Goal: Navigation & Orientation: Find specific page/section

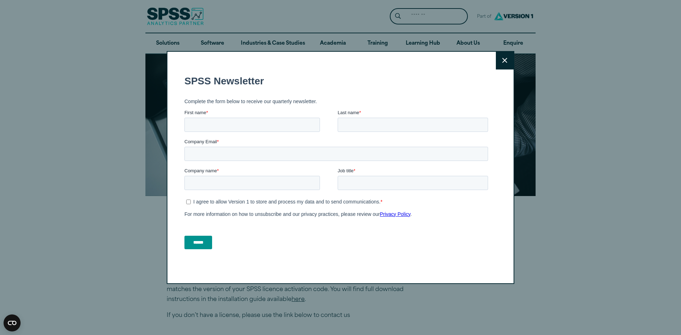
click at [499, 60] on button "Close" at bounding box center [505, 61] width 18 height 18
click at [502, 59] on icon at bounding box center [504, 60] width 5 height 5
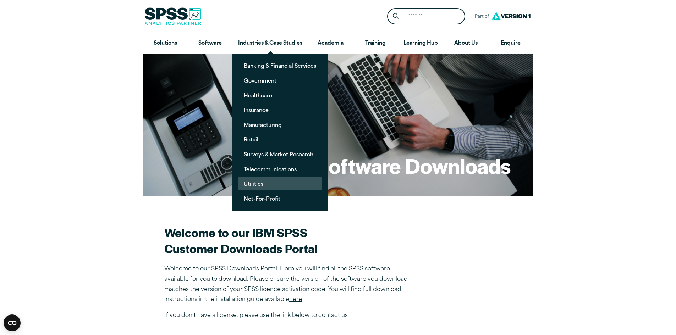
click at [278, 183] on link "Utilities" at bounding box center [280, 183] width 84 height 13
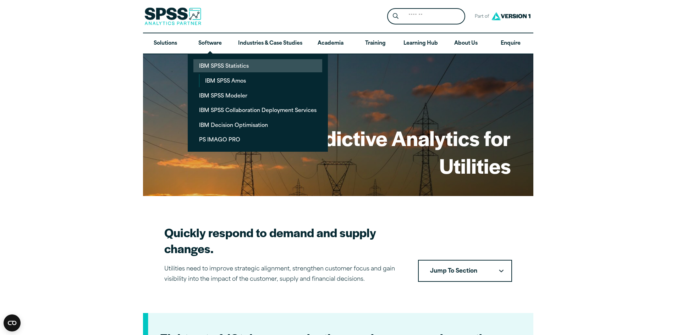
click at [226, 66] on link "IBM SPSS Statistics" at bounding box center [257, 65] width 129 height 13
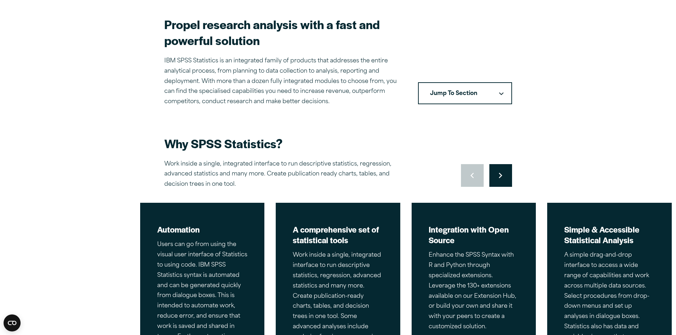
scroll to position [213, 0]
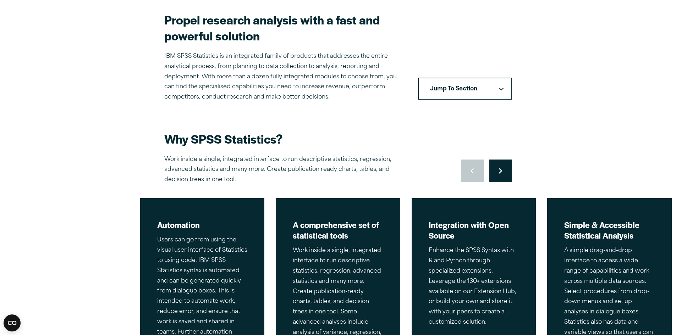
click at [468, 87] on button "Jump To Section" at bounding box center [465, 89] width 94 height 22
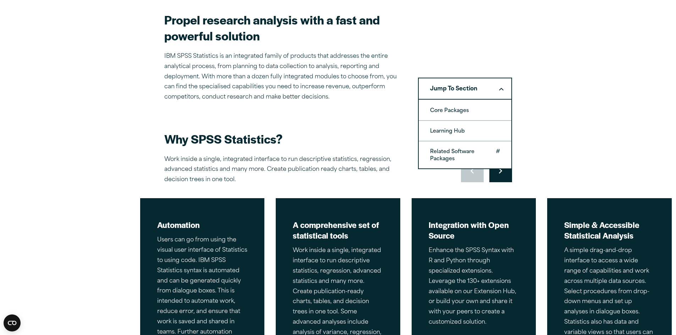
click at [462, 149] on link "Related Software Packages" at bounding box center [465, 155] width 93 height 27
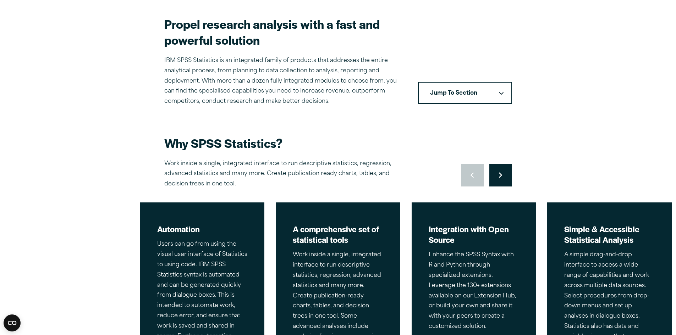
scroll to position [213, 0]
